Goal: Navigation & Orientation: Find specific page/section

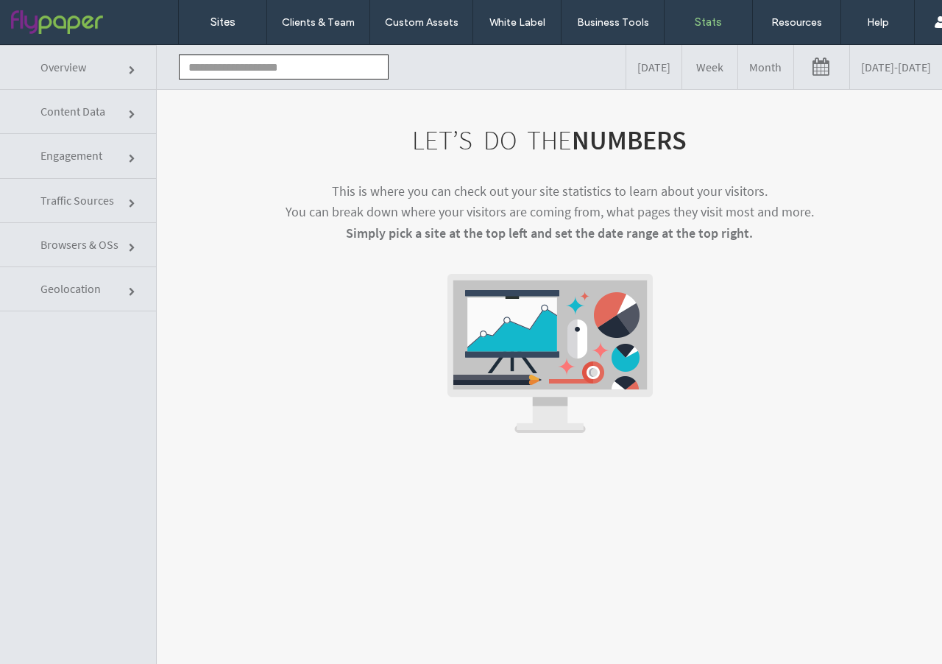
click input "text"
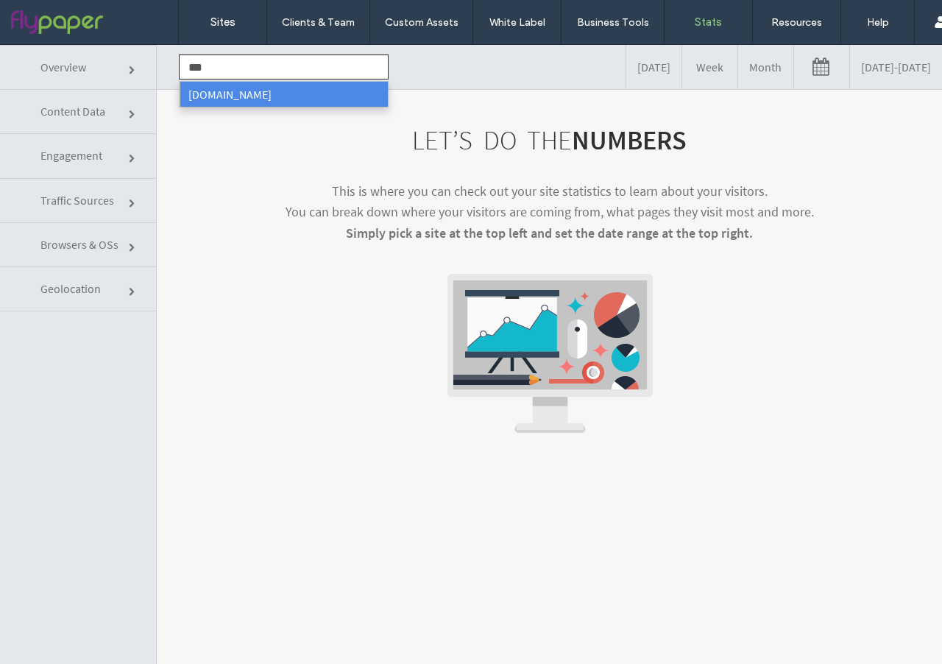
click at [232, 100] on li "[DOMAIN_NAME]" at bounding box center [284, 94] width 208 height 25
type input "**********"
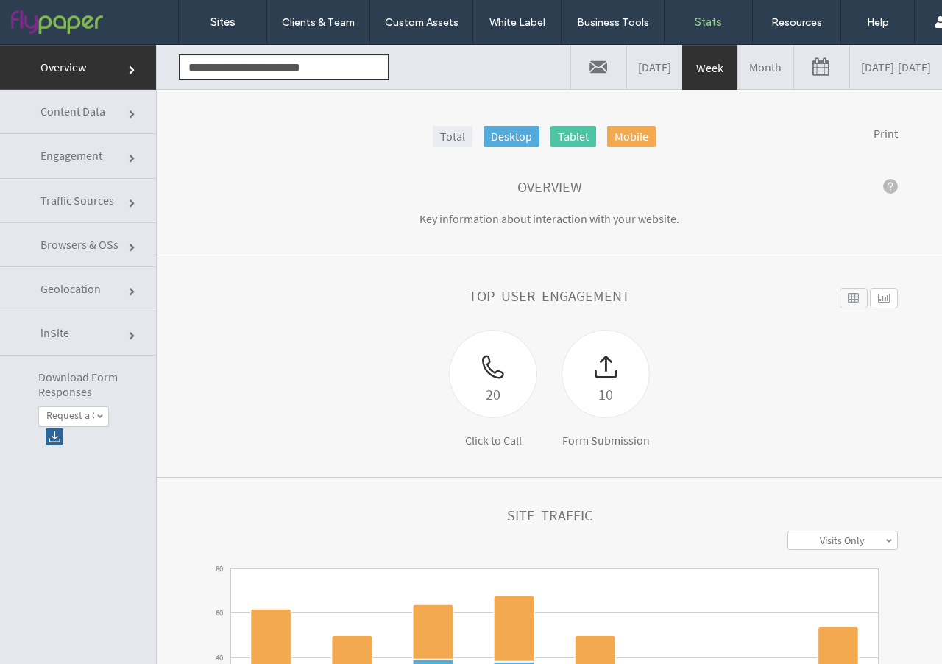
click at [88, 411] on label "Request a Quote" at bounding box center [70, 415] width 48 height 13
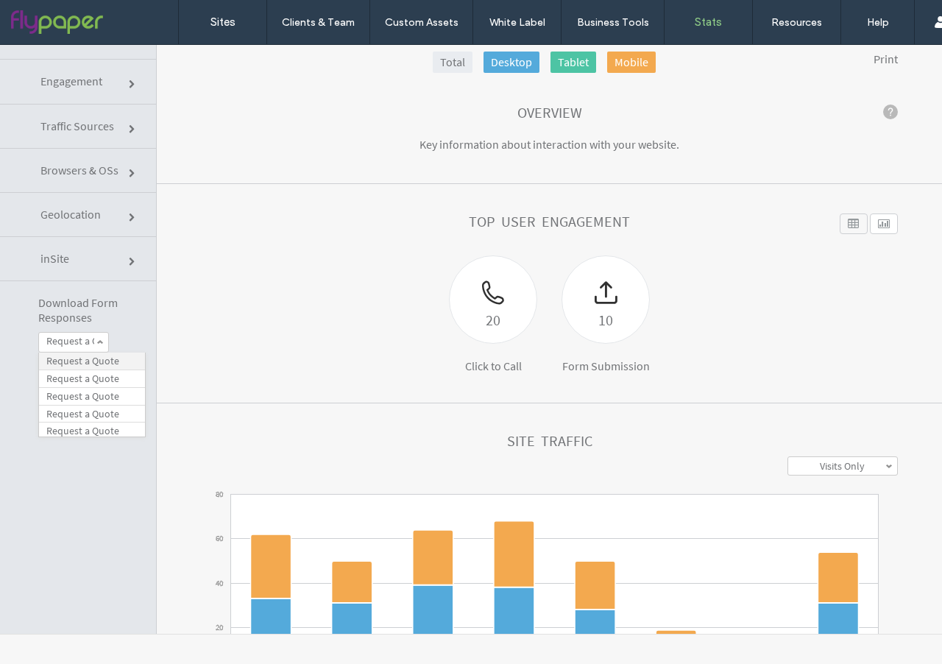
click at [82, 362] on label "Request a Quote" at bounding box center [82, 361] width 73 height 13
click div
click at [102, 344] on span at bounding box center [99, 341] width 7 height 7
click at [96, 339] on span at bounding box center [99, 341] width 7 height 7
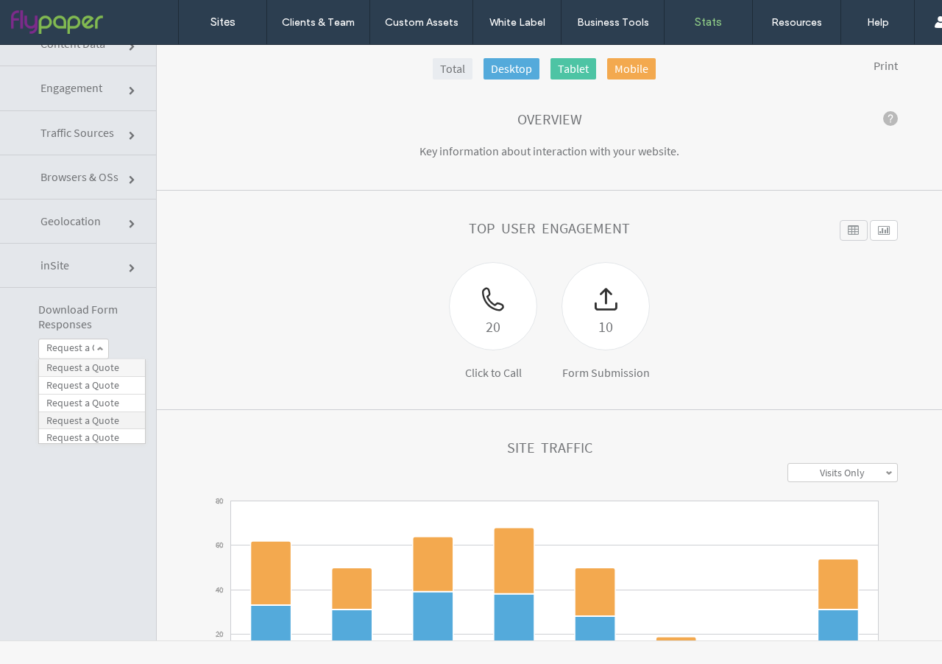
scroll to position [65, 0]
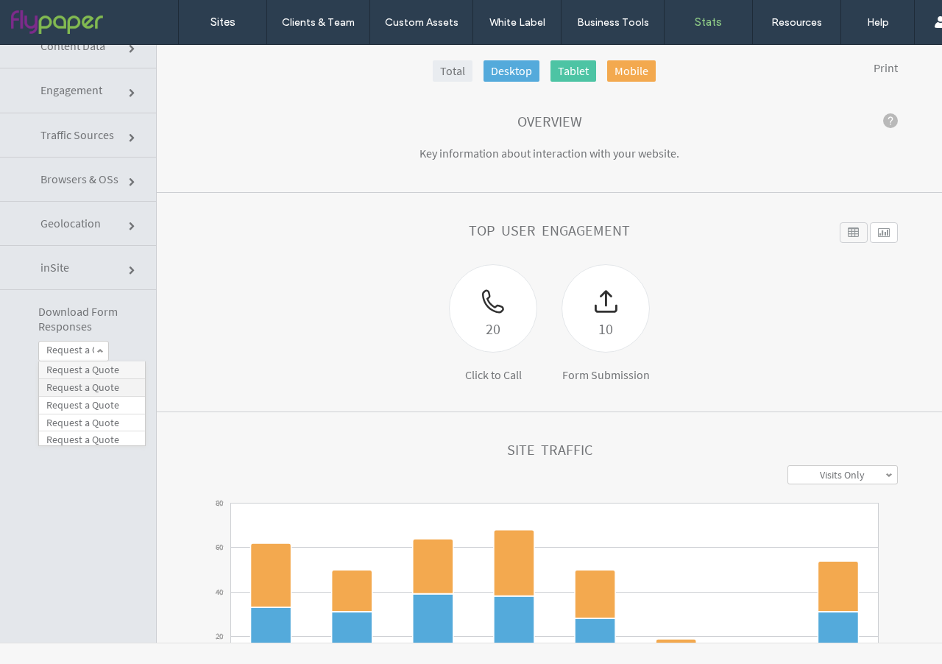
click at [108, 386] on label "Request a Quote" at bounding box center [82, 387] width 73 height 13
click div
click at [102, 347] on span at bounding box center [99, 350] width 7 height 7
click at [115, 405] on label "Request a Quote" at bounding box center [82, 405] width 73 height 13
click div
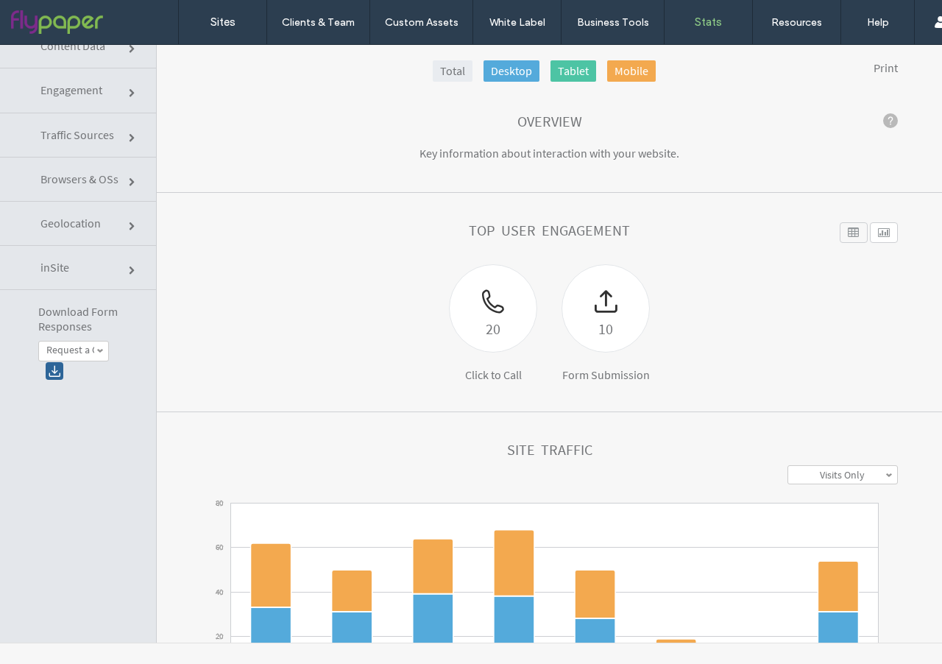
click at [100, 347] on span at bounding box center [99, 350] width 7 height 7
click at [98, 422] on label "Request a Quote" at bounding box center [82, 422] width 73 height 13
click div
click at [99, 355] on link "Request a Quote" at bounding box center [73, 351] width 69 height 20
click at [93, 442] on label "Request a Quote" at bounding box center [82, 439] width 73 height 13
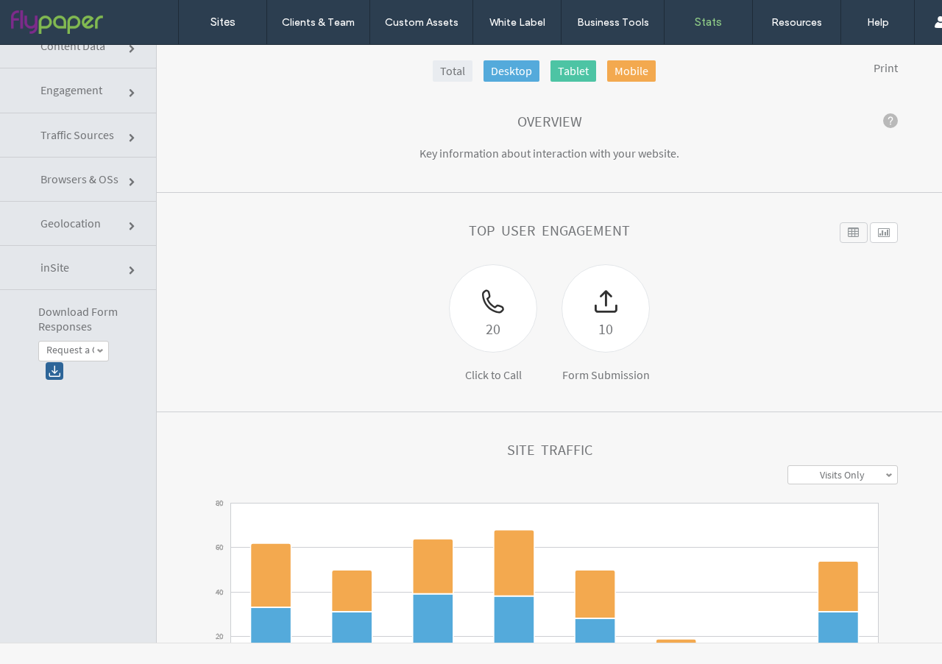
click div
click at [96, 346] on link "Request a Quote" at bounding box center [73, 351] width 69 height 20
click at [90, 404] on label "Request a Quote" at bounding box center [82, 400] width 73 height 13
click div
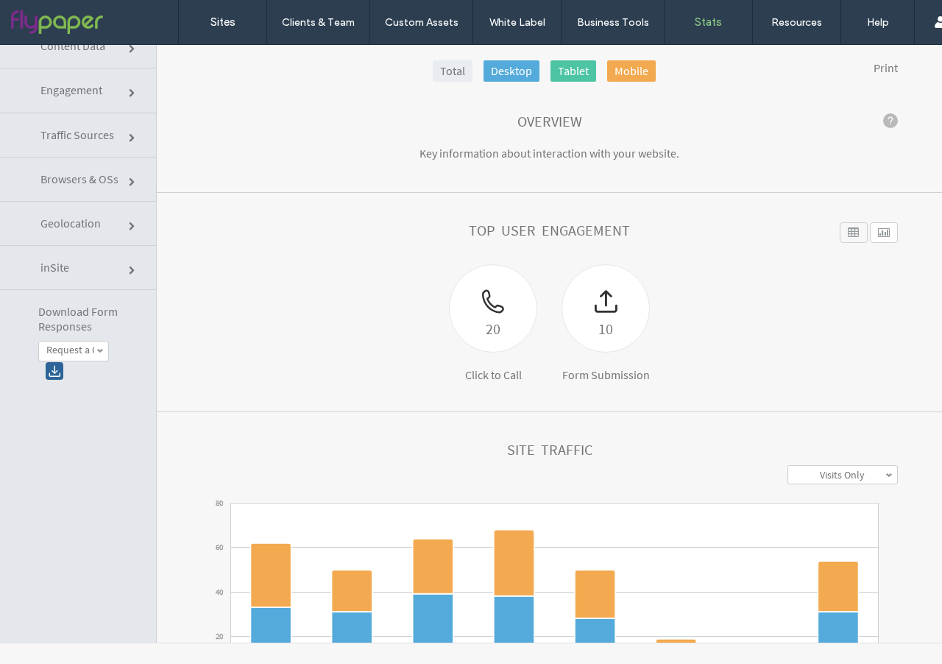
click at [90, 352] on label "Request a Quote" at bounding box center [70, 350] width 48 height 13
click at [88, 382] on label "Contact Us" at bounding box center [70, 385] width 48 height 13
click div
click at [103, 350] on span at bounding box center [99, 350] width 7 height 7
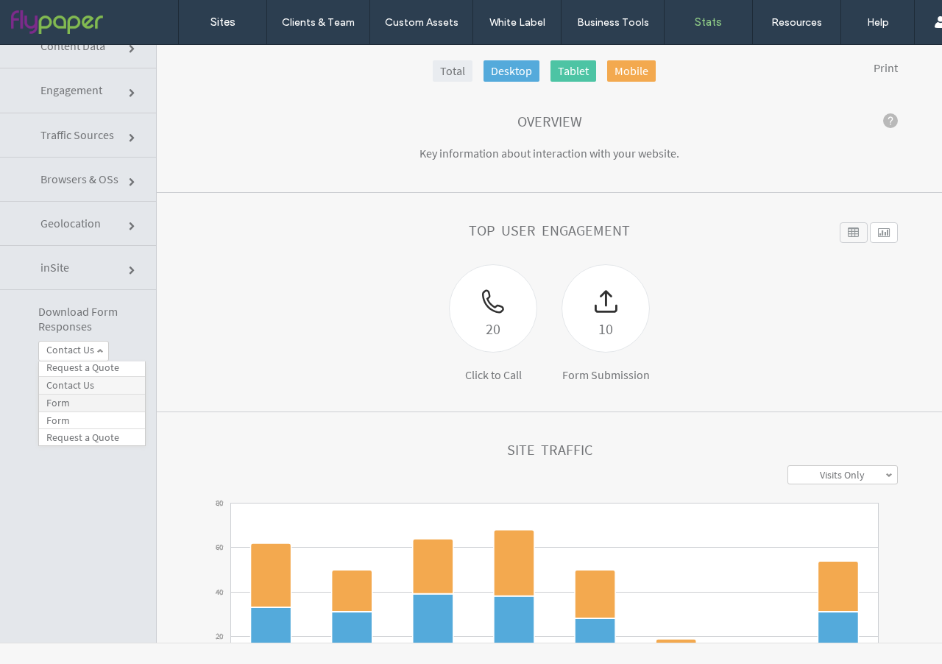
click at [88, 403] on link "Form" at bounding box center [92, 403] width 106 height 18
click div
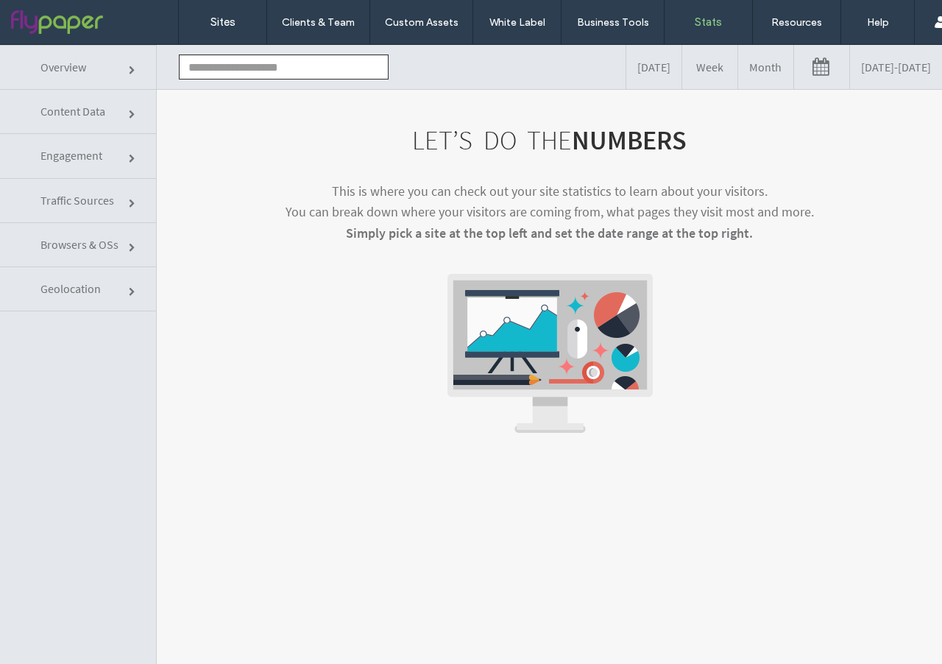
click input "text"
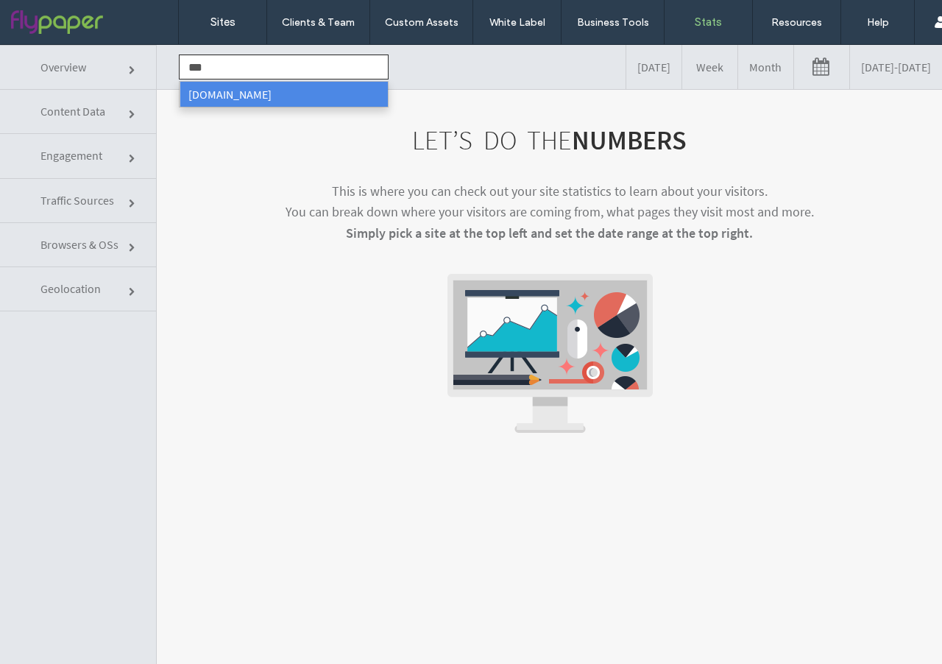
click at [222, 99] on li "[DOMAIN_NAME]" at bounding box center [284, 94] width 208 height 25
type input "**********"
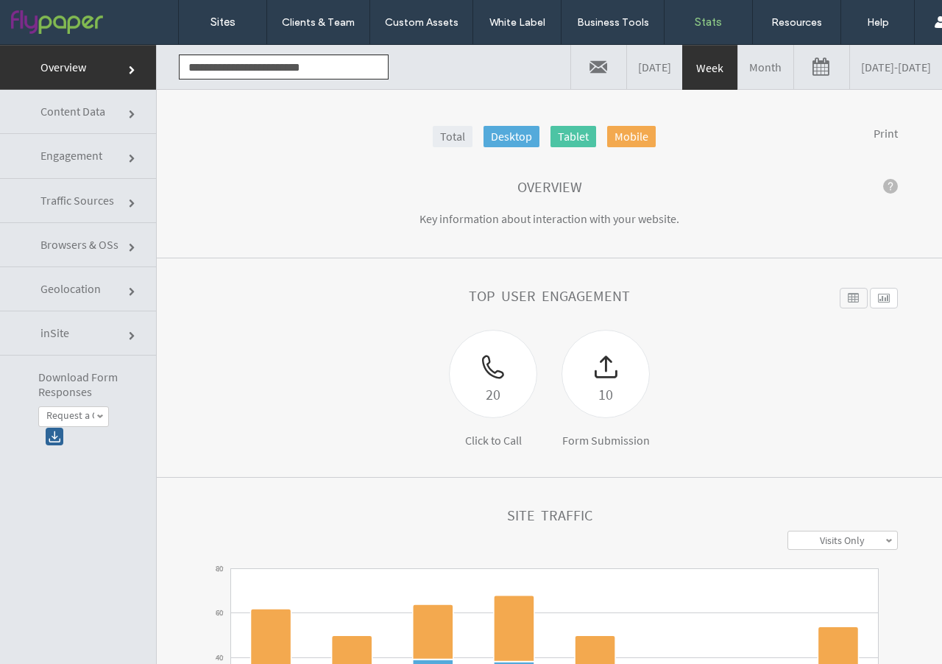
click at [88, 413] on label "Request a Quote" at bounding box center [70, 415] width 48 height 13
click at [99, 452] on link "Contact Us" at bounding box center [92, 450] width 106 height 18
click div
click at [99, 413] on span at bounding box center [99, 416] width 7 height 7
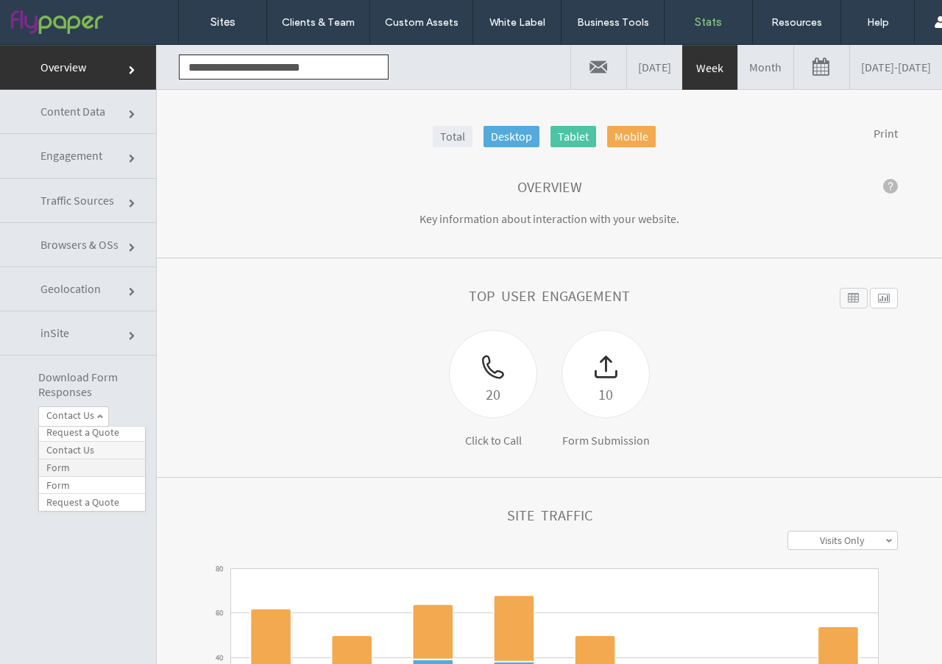
click at [85, 471] on link "Form" at bounding box center [92, 468] width 106 height 18
click div
click at [99, 416] on span at bounding box center [99, 416] width 7 height 7
click at [87, 486] on link "Form" at bounding box center [92, 486] width 106 height 18
click div
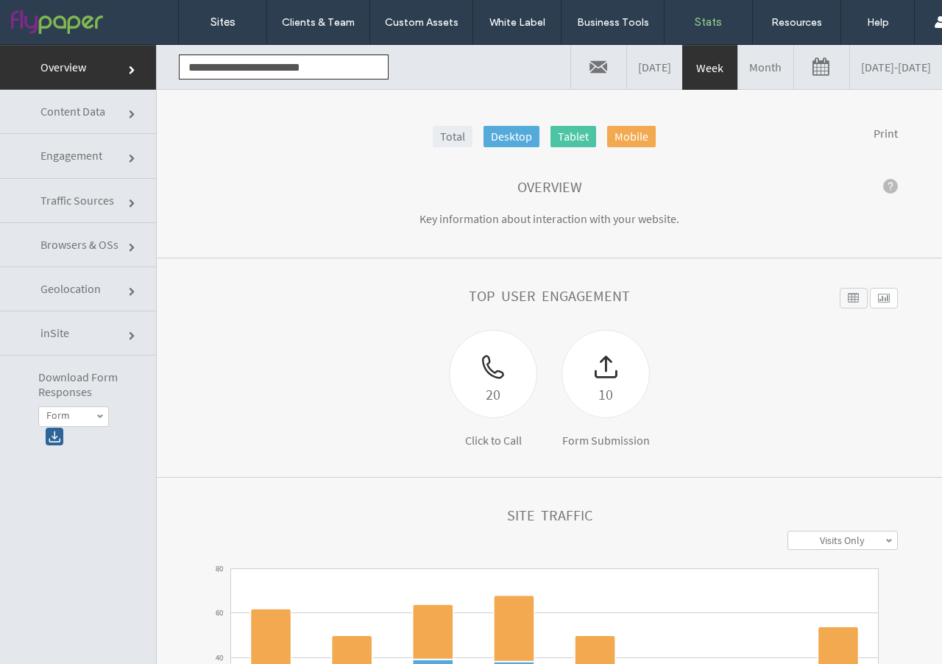
click at [104, 417] on link "Form" at bounding box center [73, 417] width 69 height 20
click at [82, 455] on label "Request a Quote" at bounding box center [82, 455] width 73 height 13
click div
click at [95, 415] on link "Request a Quote" at bounding box center [73, 417] width 69 height 20
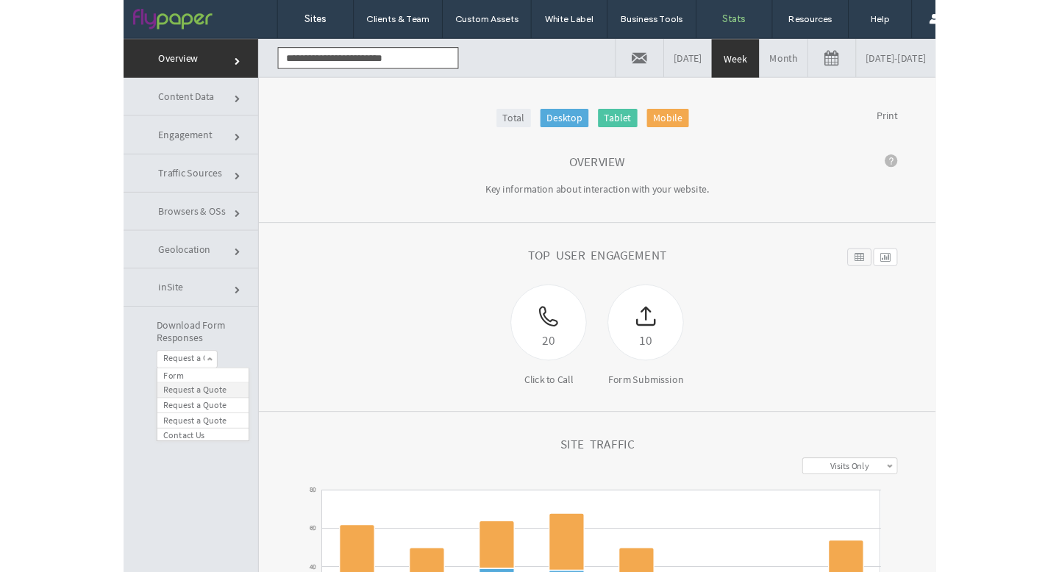
scroll to position [143, 0]
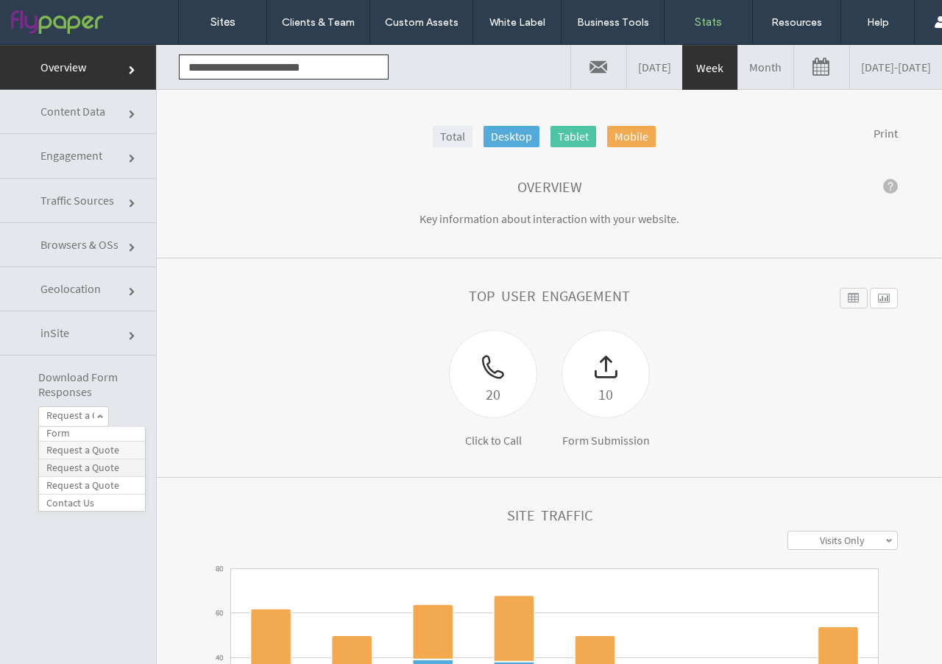
click at [90, 468] on label "Request a Quote" at bounding box center [82, 467] width 73 height 13
click div
click at [97, 417] on span at bounding box center [99, 416] width 7 height 7
